Goal: Transaction & Acquisition: Obtain resource

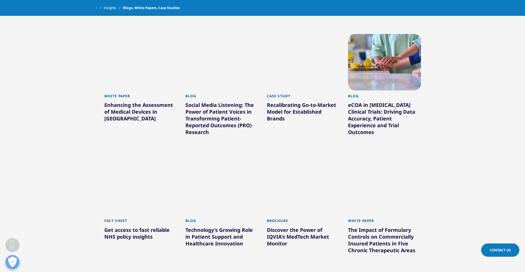
scroll to position [961, 0]
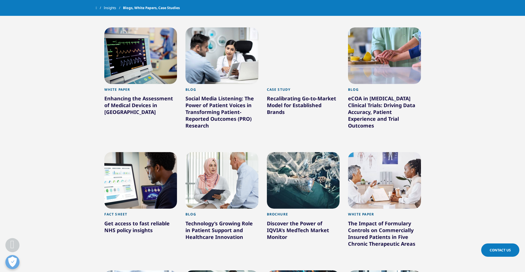
click at [137, 225] on div "Get access to fast reliable NHS policy insights" at bounding box center [140, 228] width 73 height 16
click at [151, 175] on div at bounding box center [140, 180] width 73 height 57
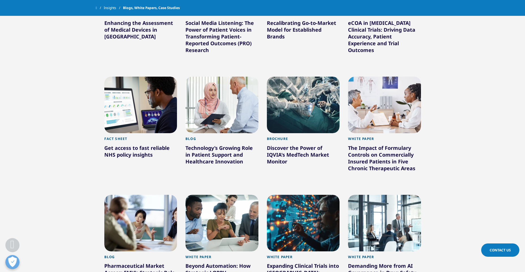
scroll to position [1046, 0]
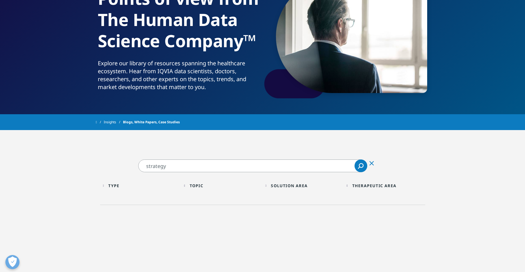
scroll to position [85, 0]
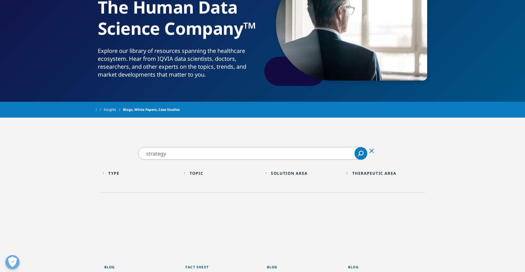
click at [201, 173] on div "Topic" at bounding box center [197, 172] width 14 height 5
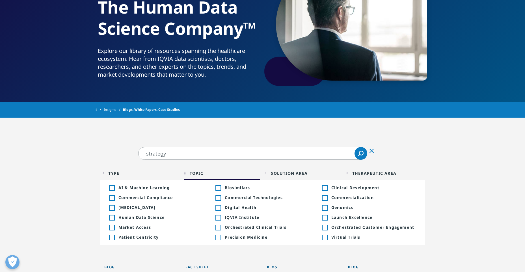
click at [201, 173] on div "Topic" at bounding box center [197, 172] width 14 height 5
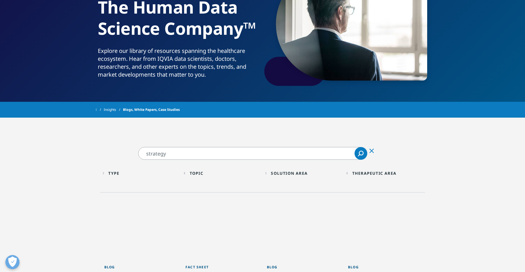
click at [380, 174] on div "Therapeutic Area" at bounding box center [374, 172] width 44 height 5
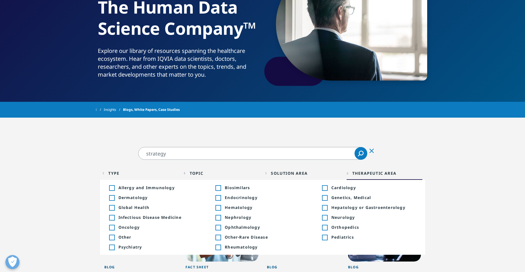
click at [298, 171] on div "Solution Area" at bounding box center [289, 172] width 37 height 5
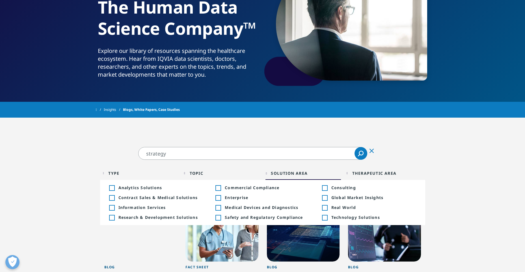
click at [111, 188] on div "Toggle" at bounding box center [111, 187] width 5 height 5
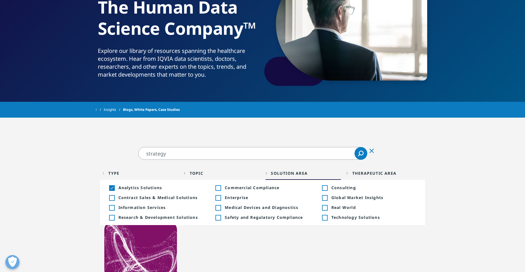
click at [360, 156] on icon "Search" at bounding box center [361, 154] width 6 height 6
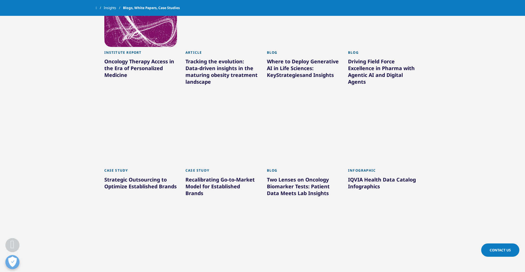
scroll to position [311, 0]
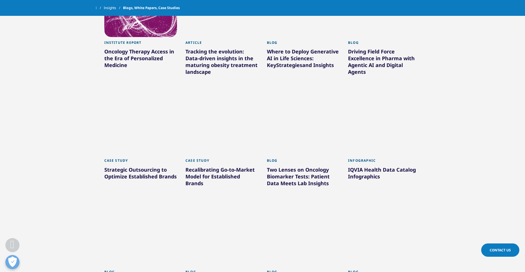
click at [370, 171] on div "IQVIA Health Data Catalog Infographics" at bounding box center [384, 174] width 73 height 16
click at [388, 125] on div at bounding box center [384, 126] width 73 height 57
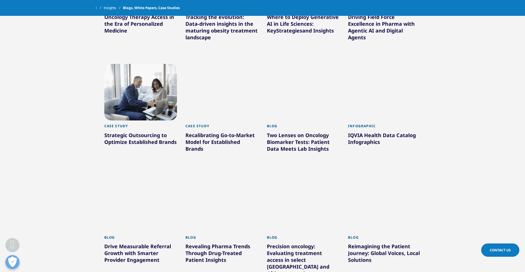
scroll to position [396, 0]
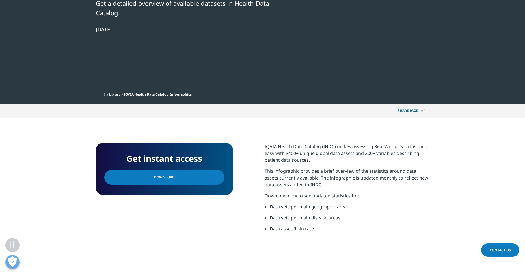
scroll to position [113, 0]
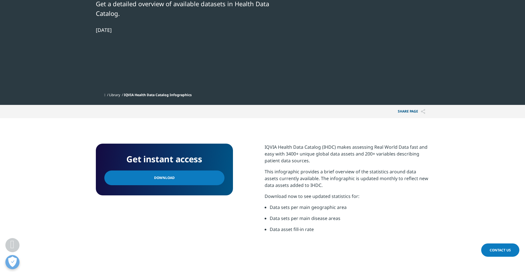
click at [154, 176] on span "Download" at bounding box center [164, 178] width 21 height 6
